Goal: Find contact information: Find contact information

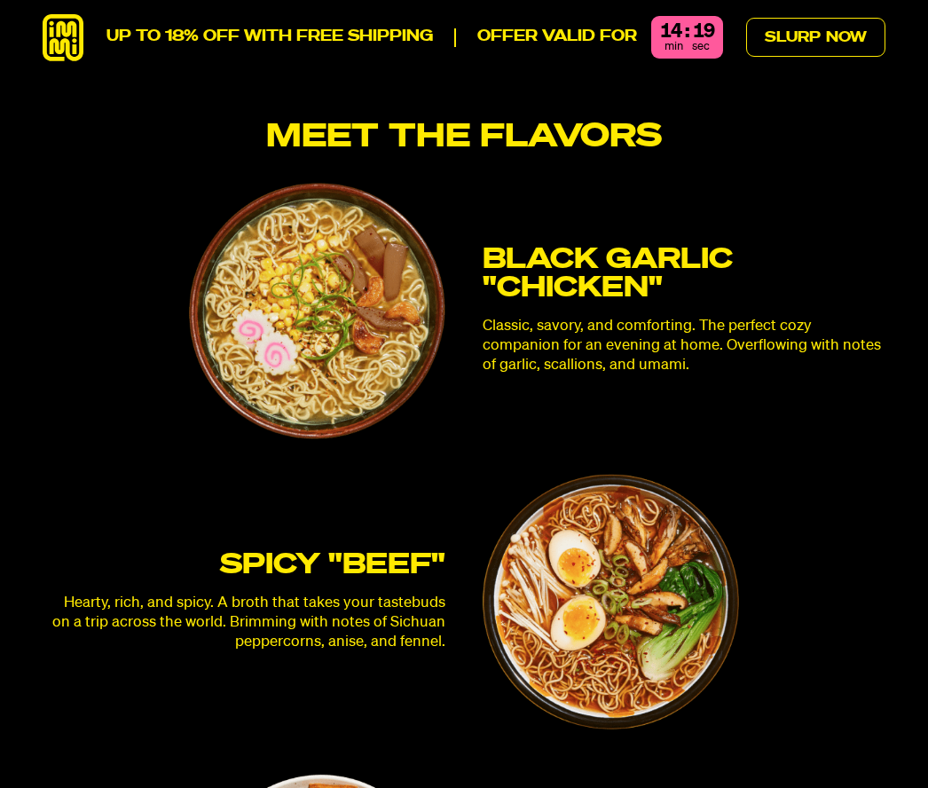
scroll to position [4345, 0]
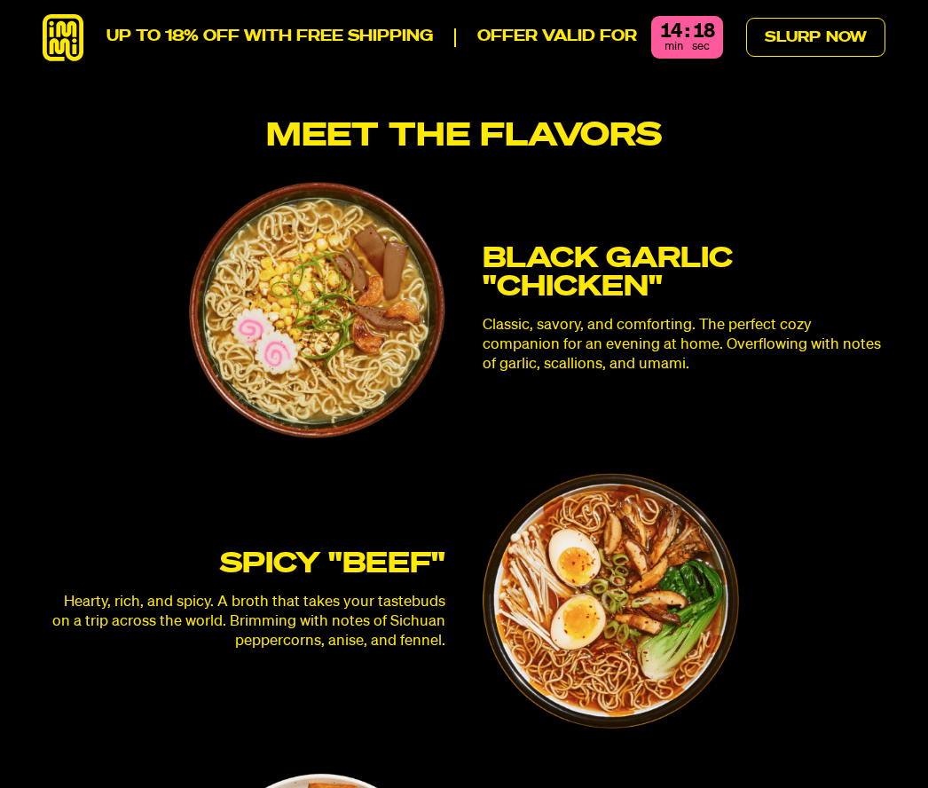
click at [380, 593] on p "Hearty, rich, and spicy. A broth that takes your tastebuds on a trip across the…" at bounding box center [244, 622] width 403 height 59
click at [594, 528] on img at bounding box center [611, 601] width 257 height 257
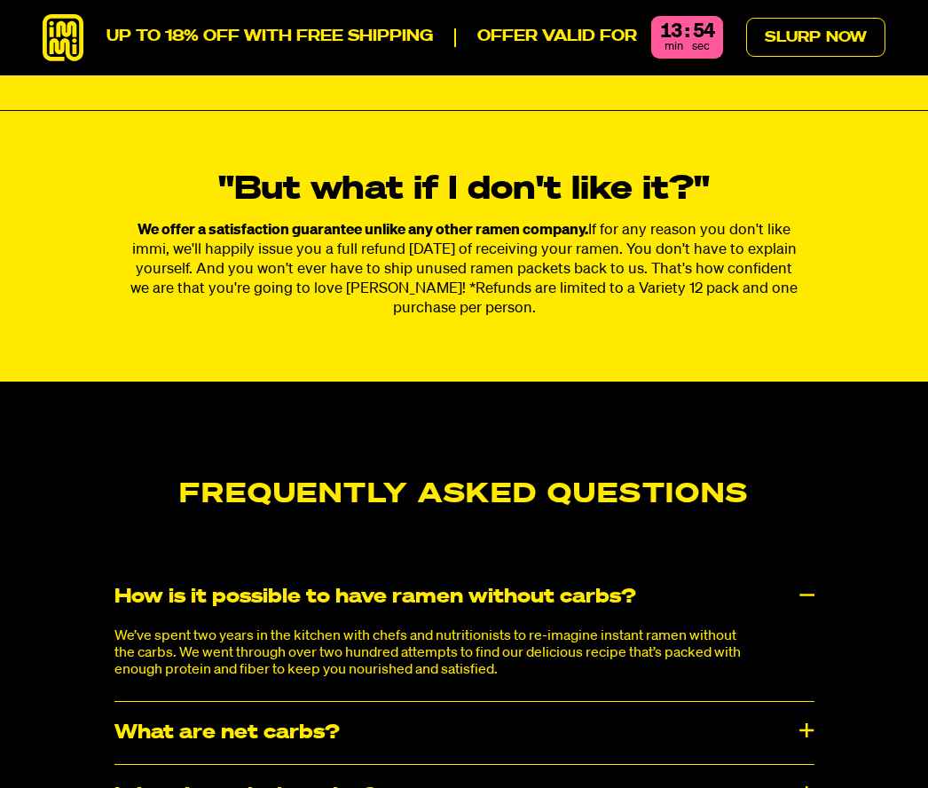
scroll to position [8074, 0]
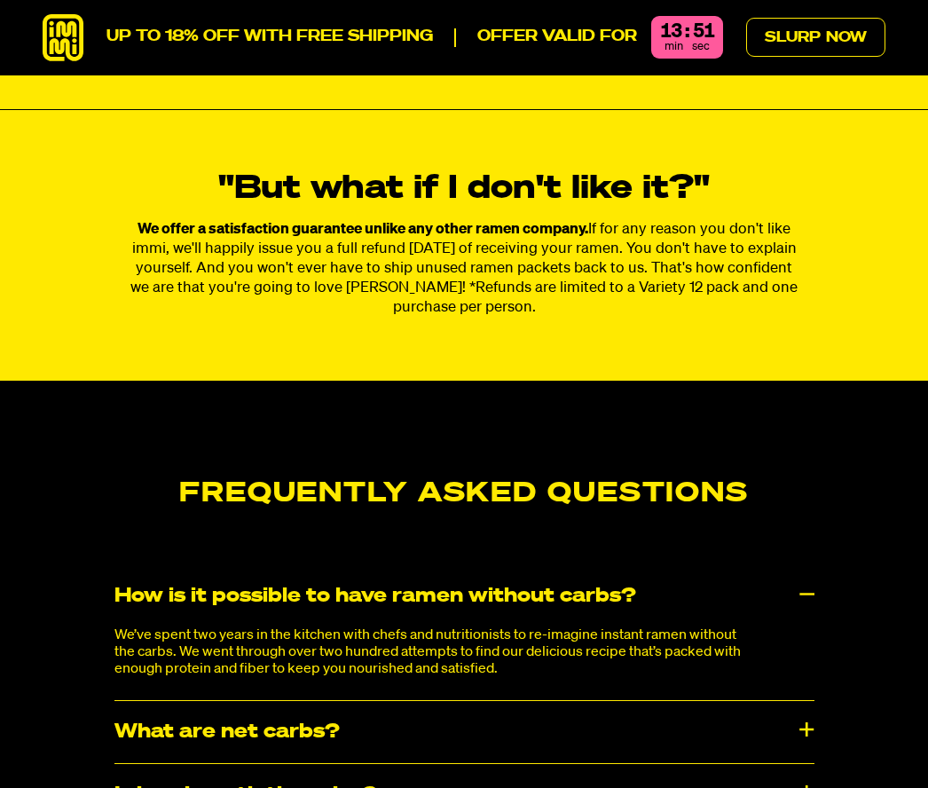
click at [773, 628] on div "We’ve spent two years in the kitchen with chefs and nutritionists to re-imagine…" at bounding box center [464, 664] width 700 height 73
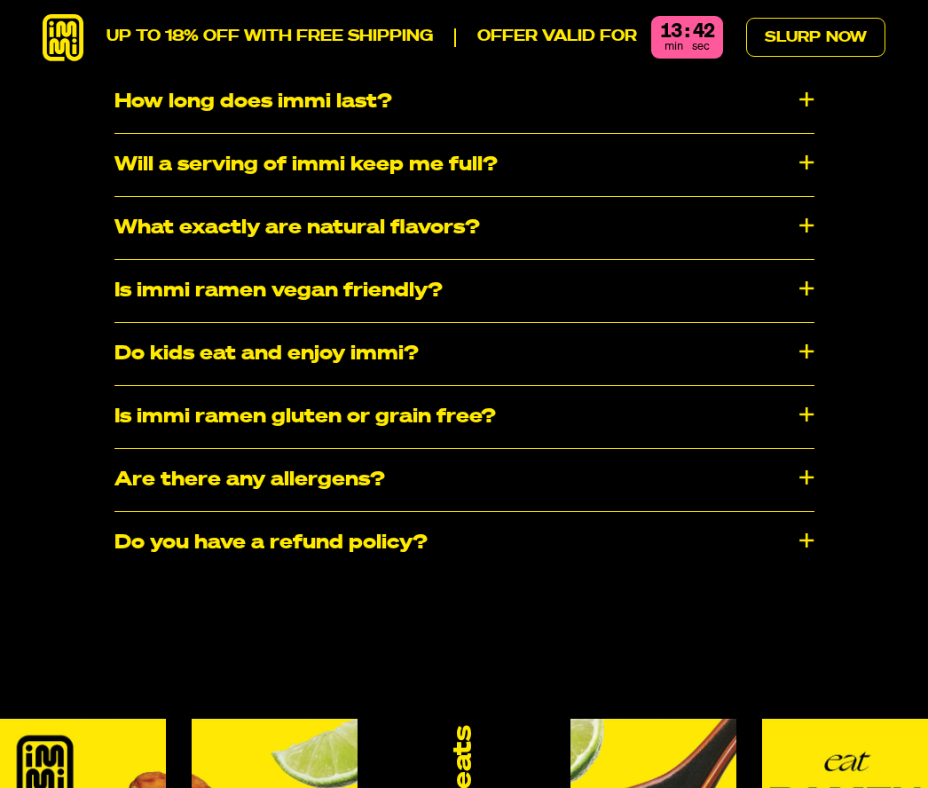
scroll to position [8924, 0]
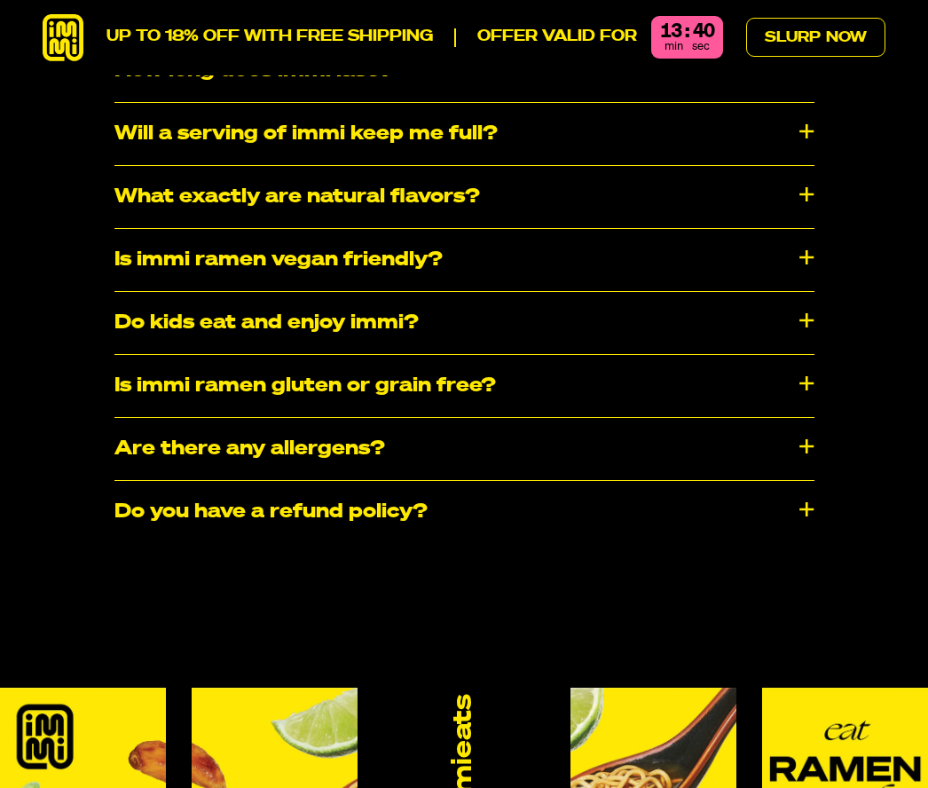
click at [770, 418] on div "​​Are there any allergens?" at bounding box center [464, 449] width 700 height 62
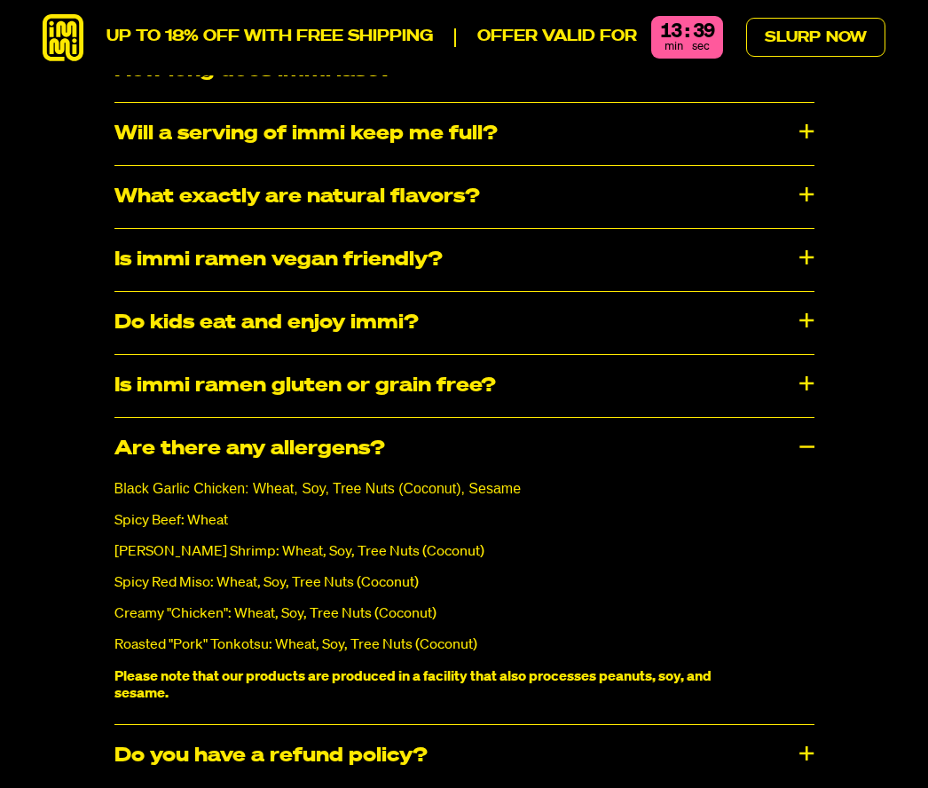
click at [912, 537] on div "Frequently Asked Questions How is it possible to have ramen without carbs? We’v…" at bounding box center [464, 218] width 928 height 1176
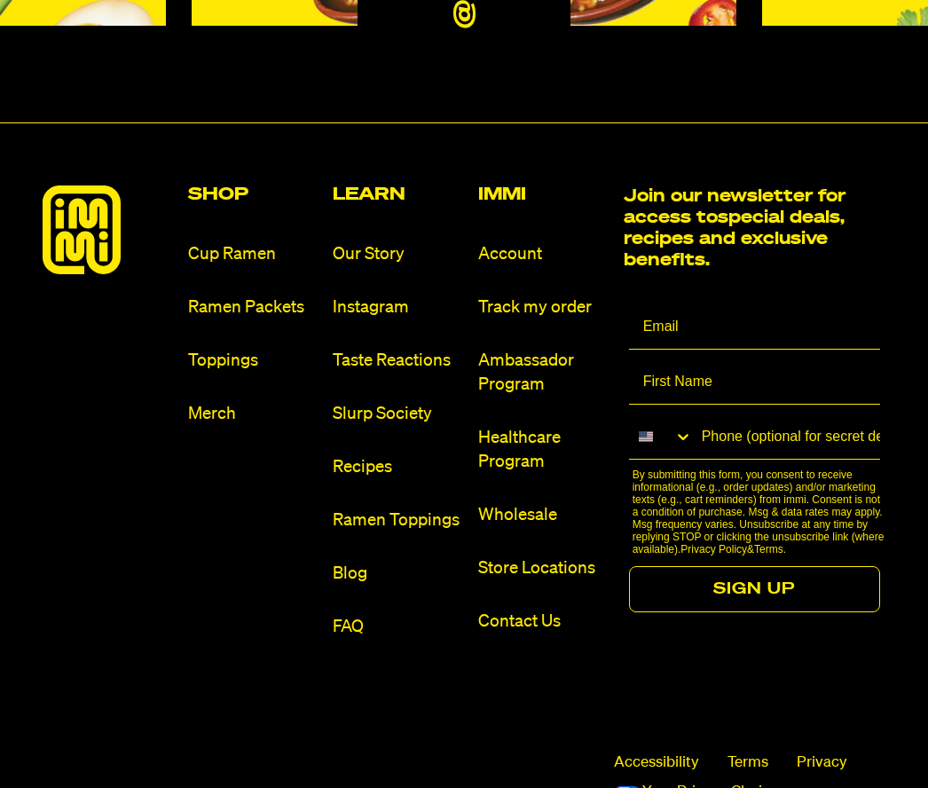
scroll to position [10012, 0]
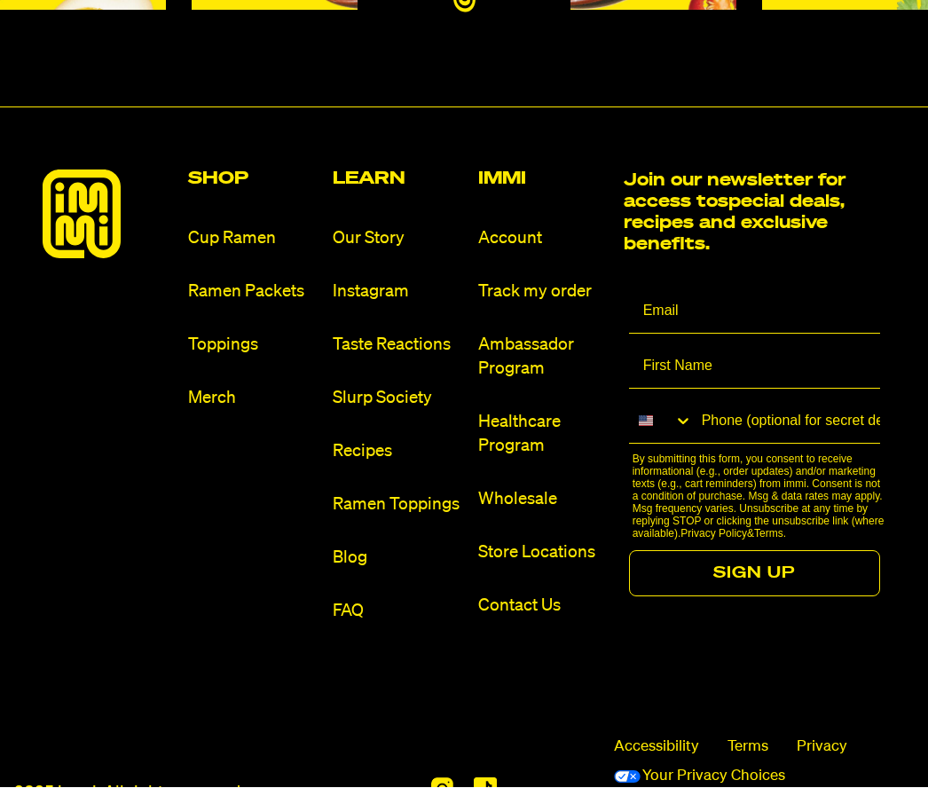
click at [538, 595] on link "Contact Us" at bounding box center [543, 607] width 131 height 24
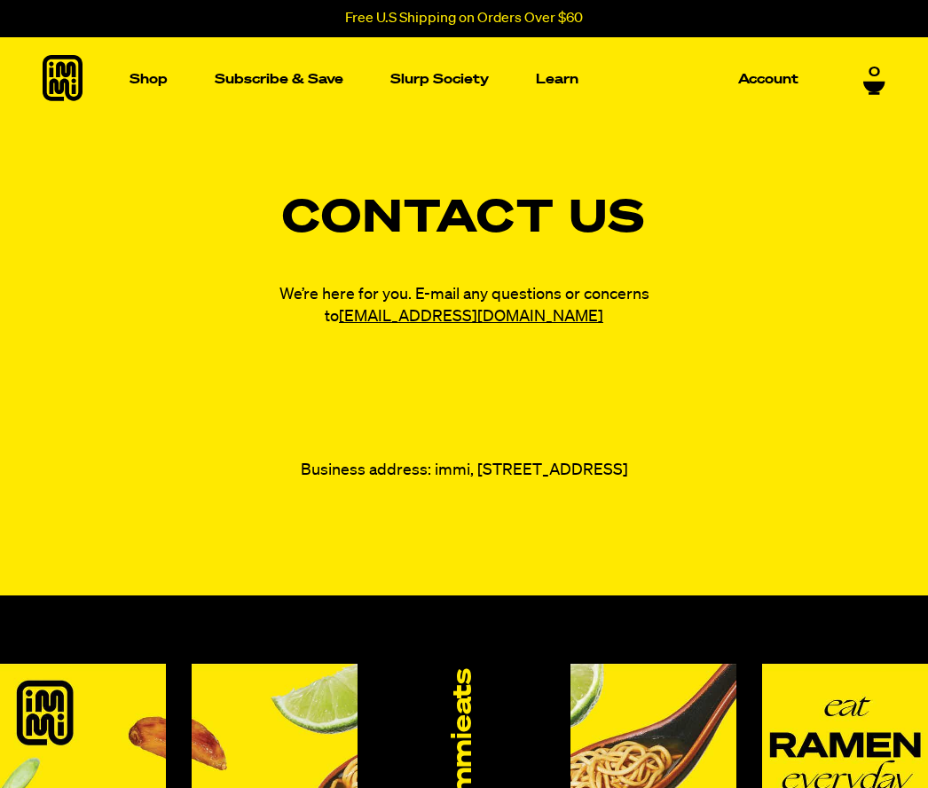
click at [512, 320] on link "[EMAIL_ADDRESS][DOMAIN_NAME]" at bounding box center [471, 317] width 264 height 16
